Goal: Transaction & Acquisition: Purchase product/service

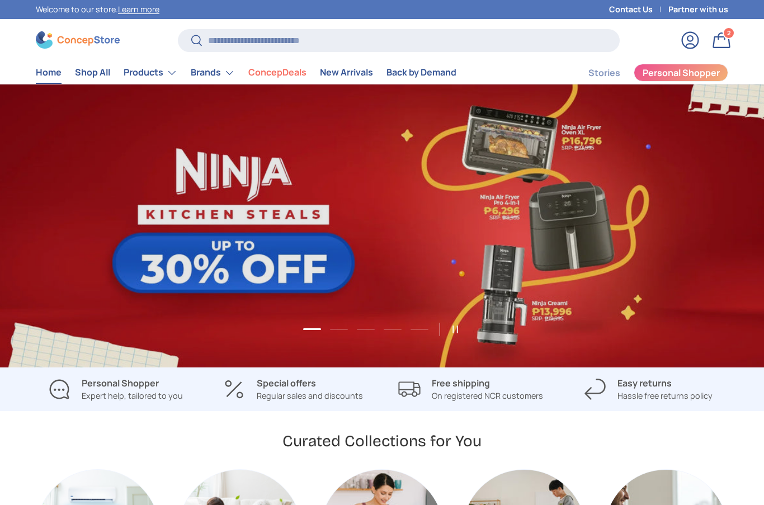
scroll to position [2866, 4551]
click at [50, 159] on link "1 of 5" at bounding box center [382, 225] width 764 height 283
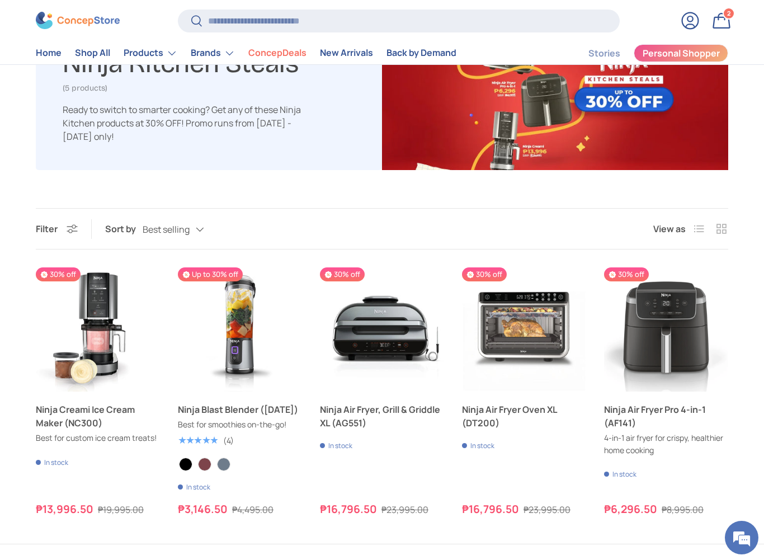
scroll to position [149, 0]
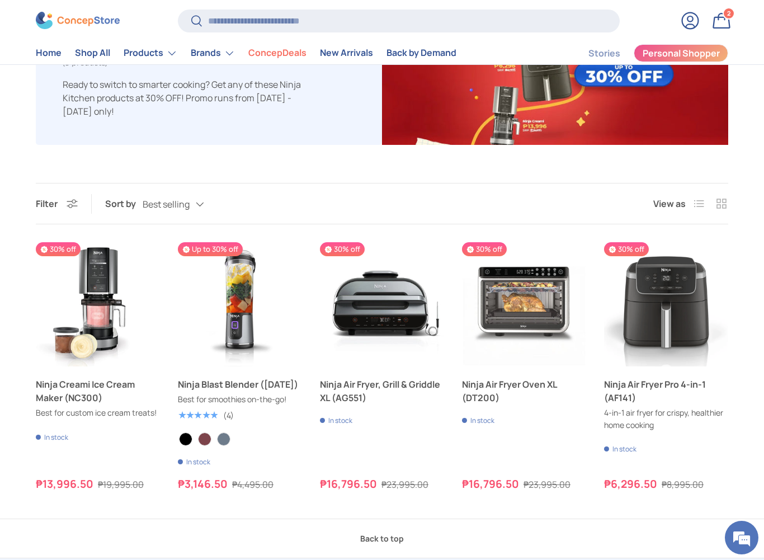
click at [50, 159] on main "Home Ninja Kitchen Steals Ninja Kitchen Steals (5 products) Ready to switch to …" at bounding box center [382, 233] width 764 height 572
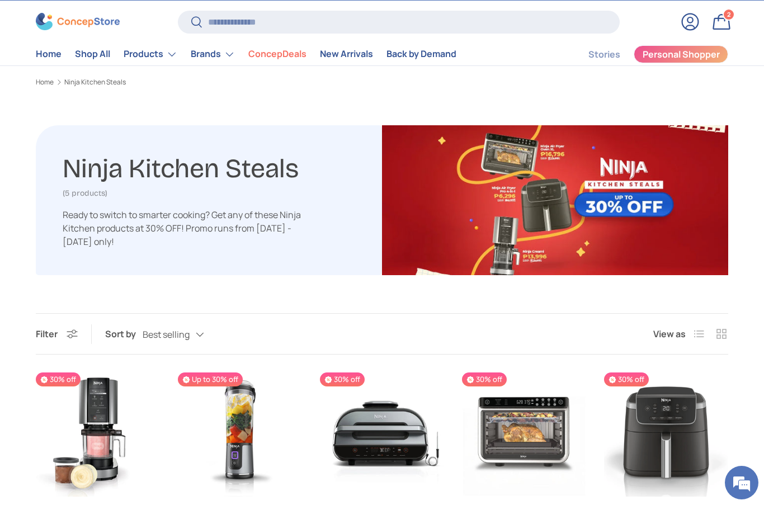
scroll to position [2, 0]
